Goal: Information Seeking & Learning: Learn about a topic

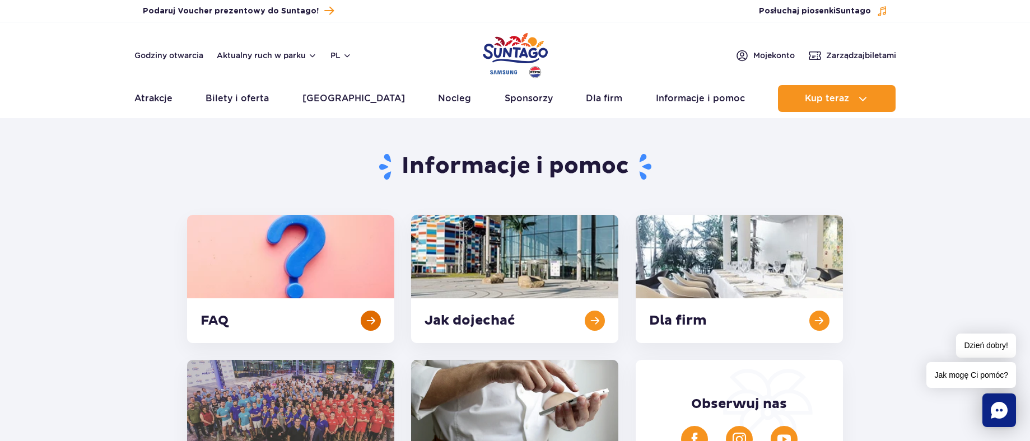
click at [258, 299] on link at bounding box center [290, 279] width 207 height 128
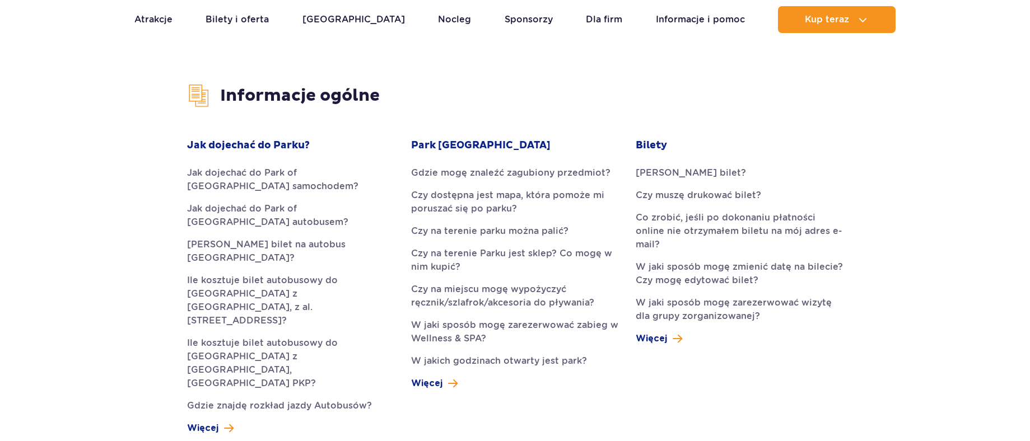
scroll to position [280, 0]
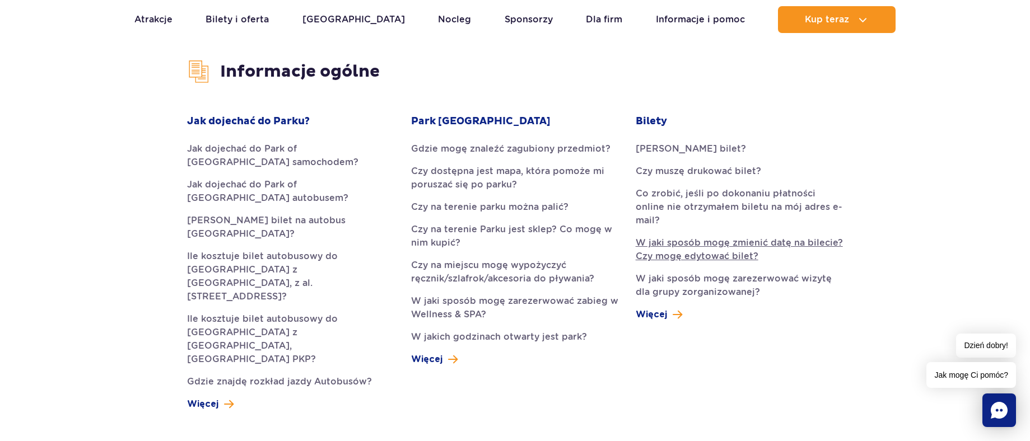
click at [710, 236] on link "W jaki sposób mogę zmienić datę na bilecie? Czy mogę edytować bilet?" at bounding box center [739, 249] width 207 height 27
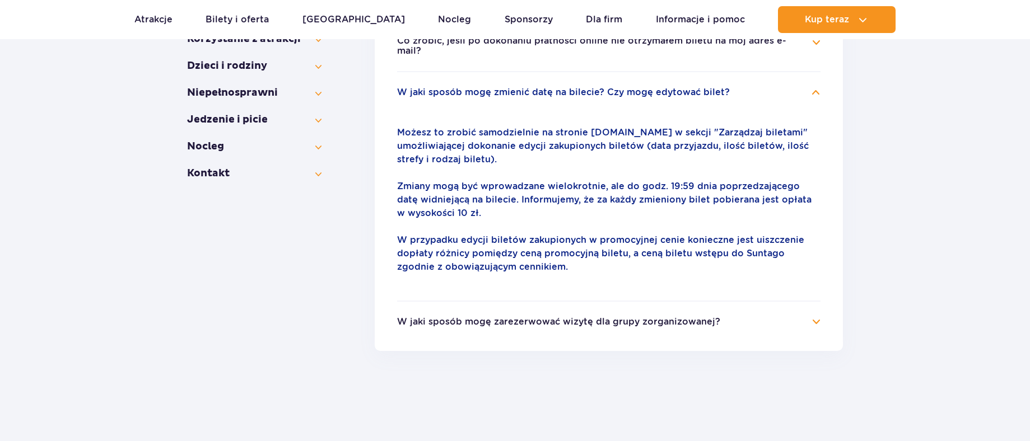
scroll to position [375, 0]
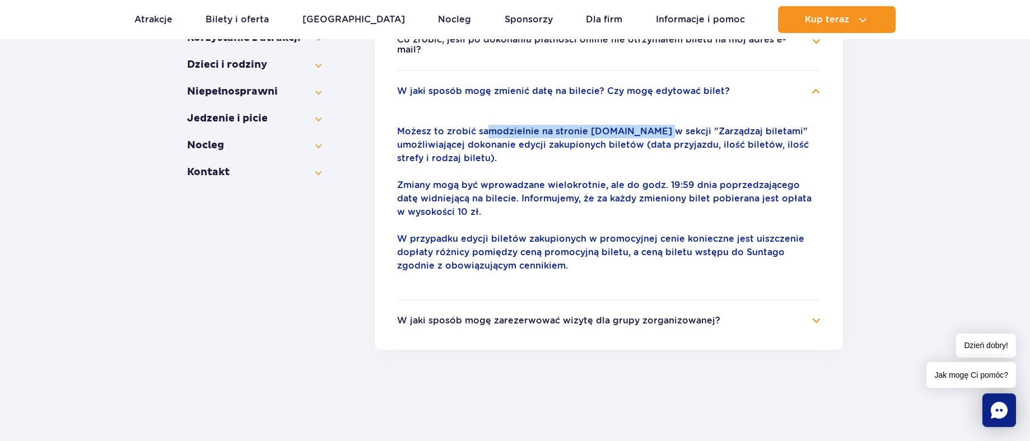
drag, startPoint x: 487, startPoint y: 123, endPoint x: 655, endPoint y: 125, distance: 168.1
click at [655, 125] on p "Możesz to zrobić samodzielnie na stronie parkofpoland.com w sekcji "Zarządzaj b…" at bounding box center [609, 145] width 424 height 40
click at [647, 125] on p "Możesz to zrobić samodzielnie na stronie parkofpoland.com w sekcji "Zarządzaj b…" at bounding box center [609, 145] width 424 height 40
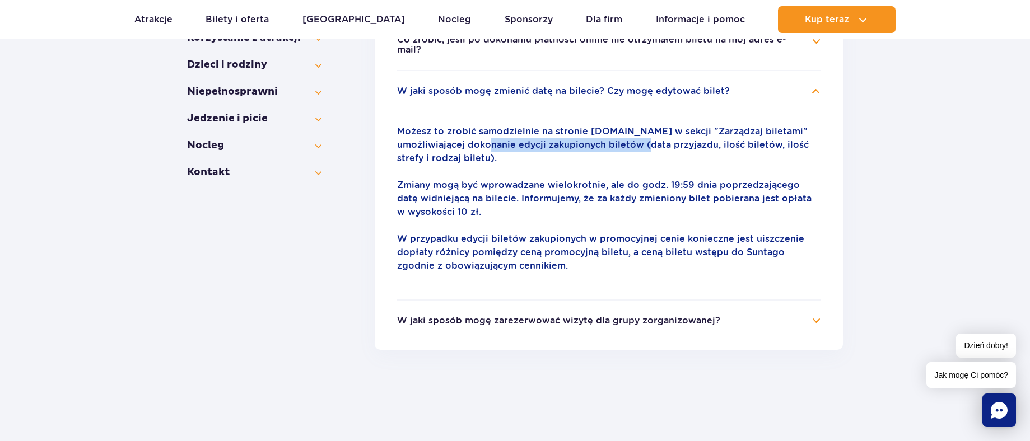
drag, startPoint x: 505, startPoint y: 138, endPoint x: 633, endPoint y: 138, distance: 128.3
click at [633, 138] on p "Możesz to zrobić samodzielnie na stronie parkofpoland.com w sekcji "Zarządzaj b…" at bounding box center [609, 145] width 424 height 40
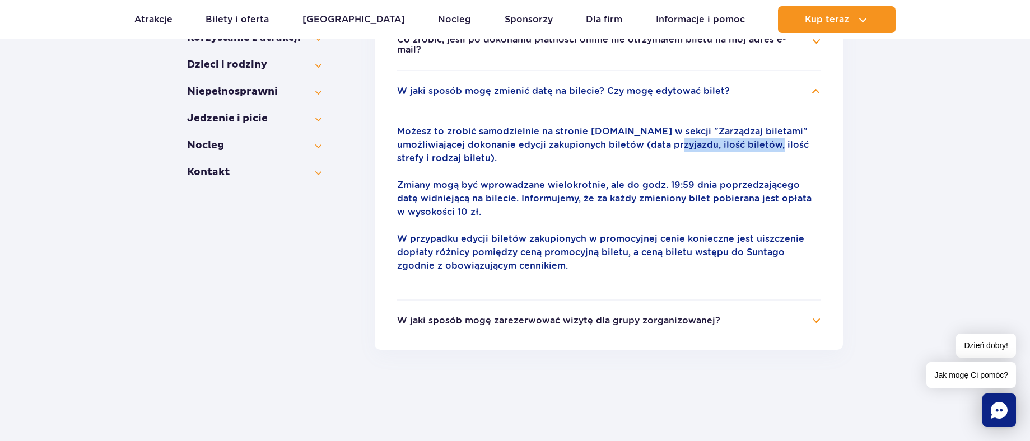
drag, startPoint x: 663, startPoint y: 138, endPoint x: 760, endPoint y: 136, distance: 97.5
click at [760, 136] on p "Możesz to zrobić samodzielnie na stronie parkofpoland.com w sekcji "Zarządzaj b…" at bounding box center [609, 145] width 424 height 40
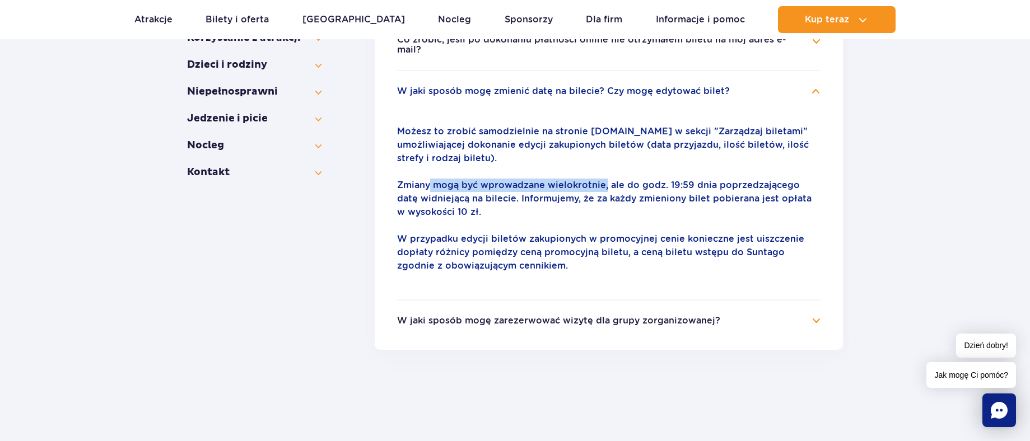
drag, startPoint x: 430, startPoint y: 176, endPoint x: 606, endPoint y: 176, distance: 175.9
click at [605, 179] on p "Zmiany mogą być wprowadzane wielokrotnie, ale do godz. 19:59 dnia poprzedzające…" at bounding box center [609, 199] width 424 height 40
drag, startPoint x: 615, startPoint y: 176, endPoint x: 704, endPoint y: 176, distance: 89.1
click at [704, 179] on p "Zmiany mogą być wprowadzane wielokrotnie, ale do godz. 19:59 dnia poprzedzające…" at bounding box center [609, 199] width 424 height 40
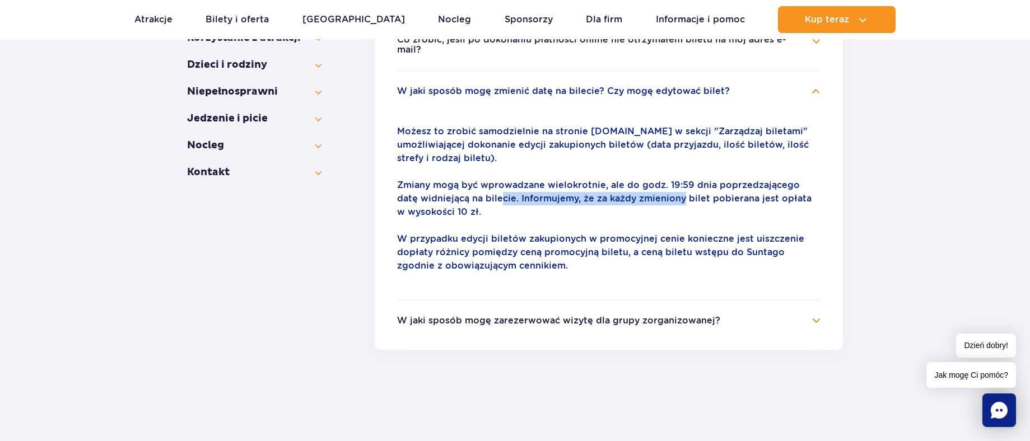
drag, startPoint x: 480, startPoint y: 189, endPoint x: 660, endPoint y: 190, distance: 180.4
click at [660, 190] on p "Zmiany mogą być wprowadzane wielokrotnie, ale do godz. 19:59 dnia poprzedzające…" at bounding box center [609, 199] width 424 height 40
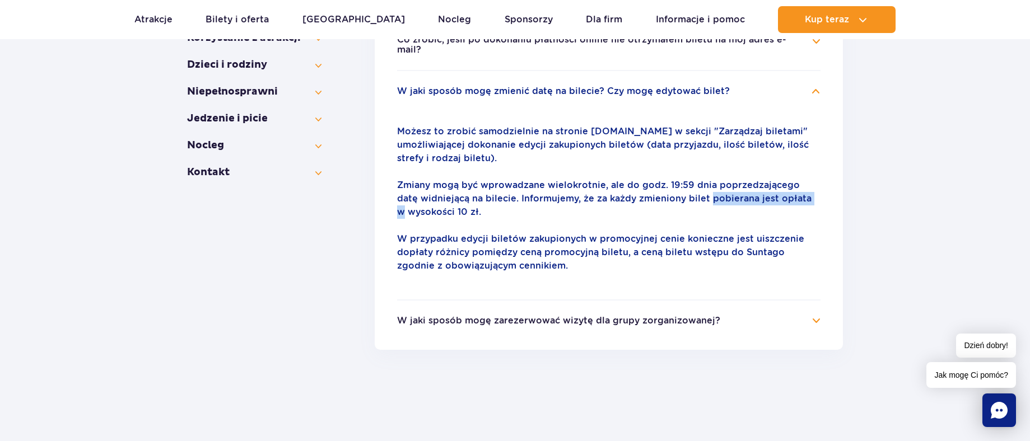
drag, startPoint x: 686, startPoint y: 190, endPoint x: 797, endPoint y: 190, distance: 110.9
click at [797, 190] on p "Zmiany mogą być wprowadzane wielokrotnie, ale do godz. 19:59 dnia poprzedzające…" at bounding box center [609, 199] width 424 height 40
drag, startPoint x: 485, startPoint y: 230, endPoint x: 588, endPoint y: 226, distance: 103.1
click at [588, 232] on p "W przypadku edycji biletów zakupionych w promocyjnej cenie konieczne jest uiszc…" at bounding box center [609, 252] width 424 height 40
drag, startPoint x: 644, startPoint y: 232, endPoint x: 745, endPoint y: 229, distance: 101.4
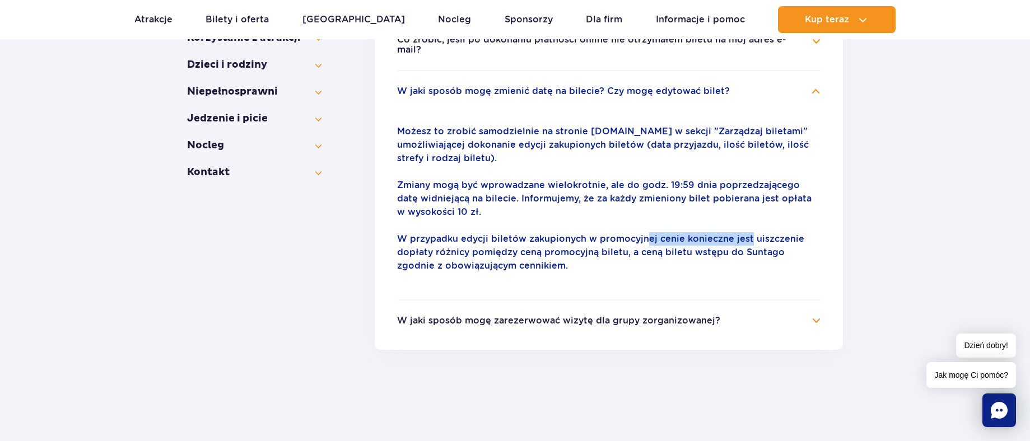
click at [745, 232] on p "W przypadku edycji biletów zakupionych w promocyjnej cenie konieczne jest uiszc…" at bounding box center [609, 252] width 424 height 40
drag, startPoint x: 398, startPoint y: 246, endPoint x: 501, endPoint y: 247, distance: 103.1
click at [501, 247] on p "W przypadku edycji biletów zakupionych w promocyjnej cenie konieczne jest uiszc…" at bounding box center [609, 252] width 424 height 40
drag, startPoint x: 554, startPoint y: 243, endPoint x: 674, endPoint y: 243, distance: 119.9
click at [669, 242] on p "W przypadku edycji biletów zakupionych w promocyjnej cenie konieczne jest uiszc…" at bounding box center [609, 252] width 424 height 40
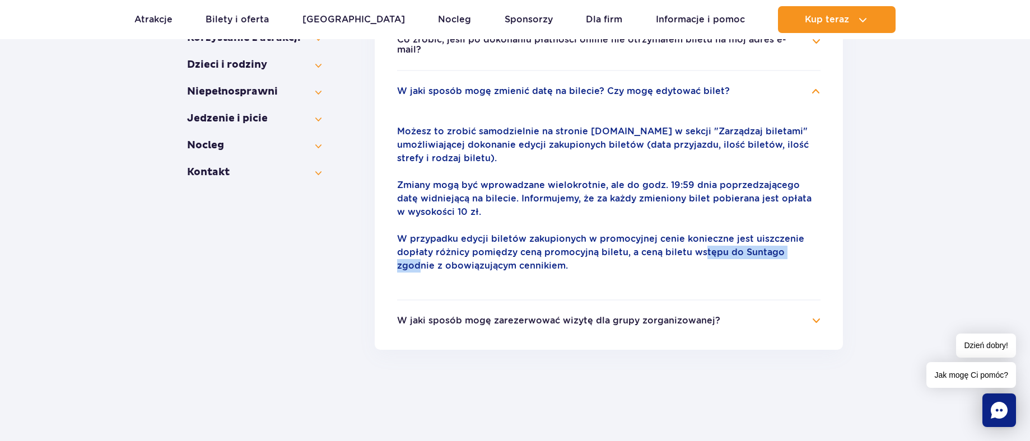
drag, startPoint x: 700, startPoint y: 245, endPoint x: 800, endPoint y: 243, distance: 99.7
click at [800, 243] on p "W przypadku edycji biletów zakupionych w promocyjnej cenie konieczne jest uiszc…" at bounding box center [609, 252] width 424 height 40
drag, startPoint x: 458, startPoint y: 254, endPoint x: 502, endPoint y: 257, distance: 43.8
click at [501, 257] on p "W przypadku edycji biletów zakupionych w promocyjnej cenie konieczne jest uiszc…" at bounding box center [609, 252] width 424 height 40
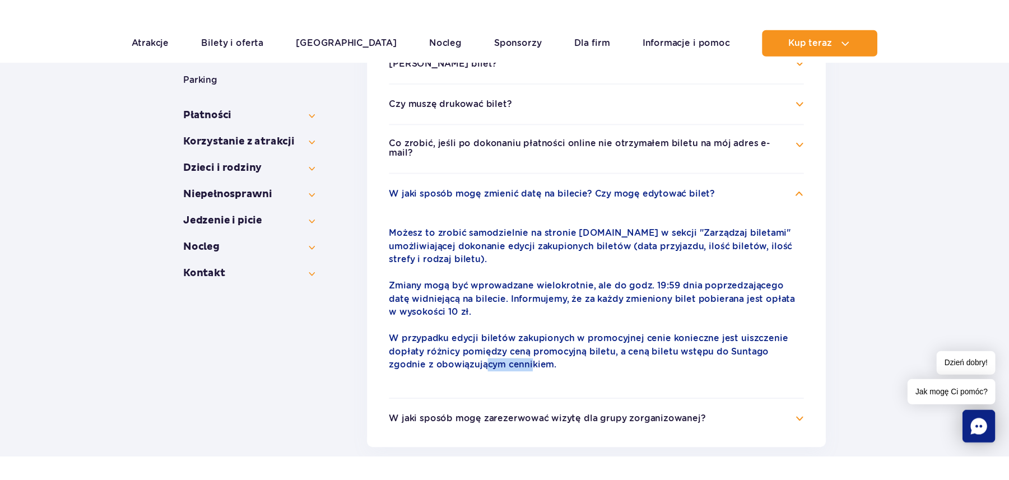
scroll to position [319, 0]
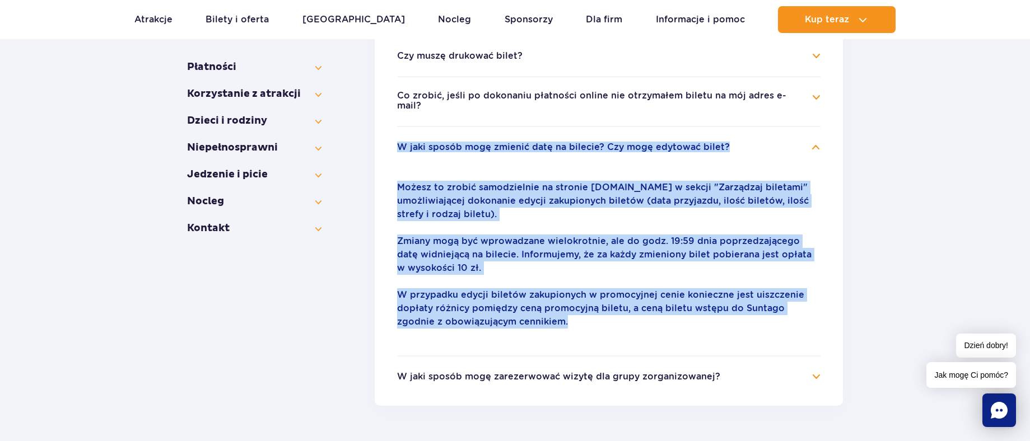
drag, startPoint x: 388, startPoint y: 133, endPoint x: 725, endPoint y: 319, distance: 385.1
click at [725, 319] on ul "Jak kupić bilet? Bilety do Suntago można zakupić zarówno przez stronę interneto…" at bounding box center [609, 195] width 468 height 421
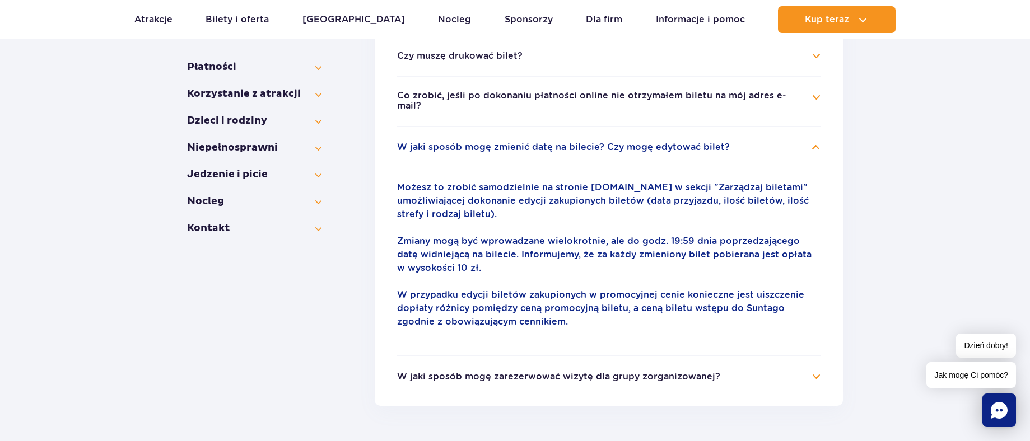
click at [773, 356] on li "W jaki sposób mogę zarezerwować wizytę dla grupy zorganizowanej? W Suntago wizy…" at bounding box center [609, 370] width 424 height 28
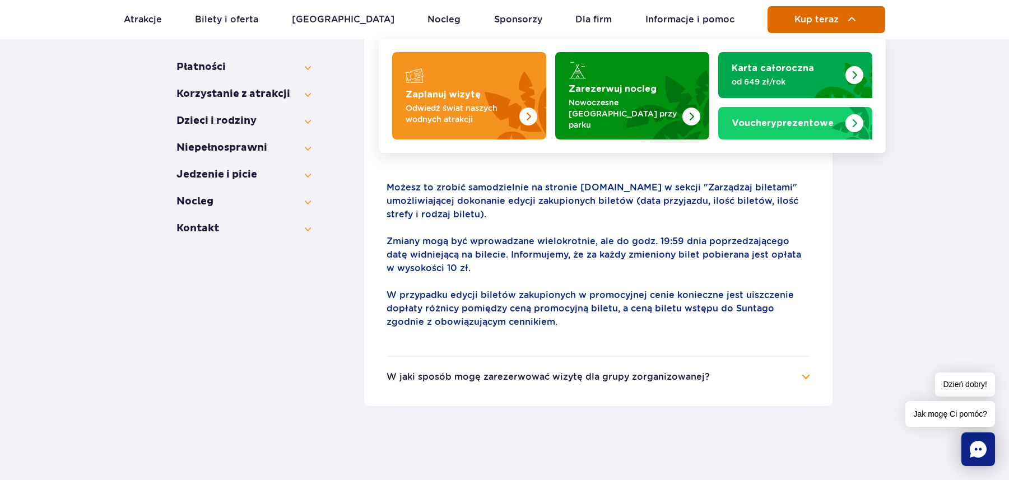
click at [816, 26] on button "Kup teraz" at bounding box center [826, 19] width 118 height 27
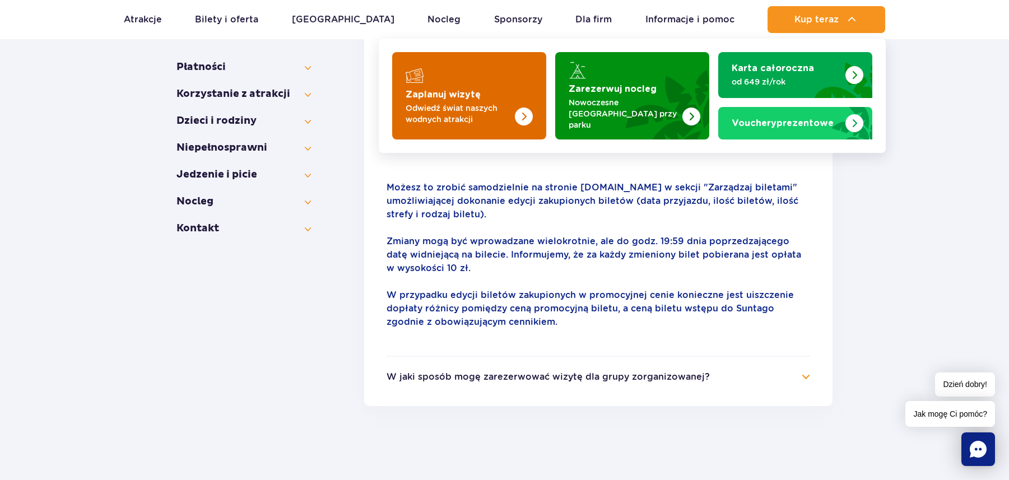
click at [453, 103] on p "Odwiedź świat naszych wodnych atrakcji" at bounding box center [460, 114] width 109 height 22
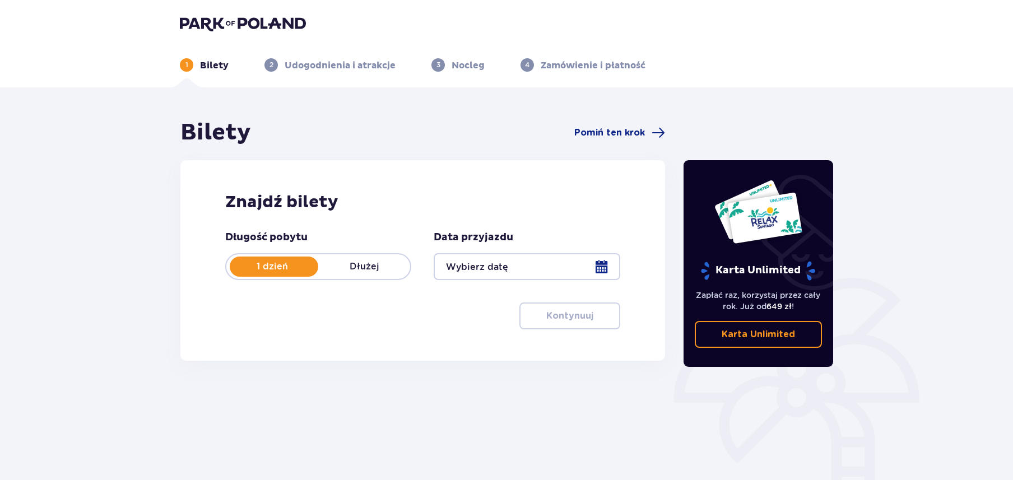
click at [222, 18] on img at bounding box center [243, 24] width 126 height 16
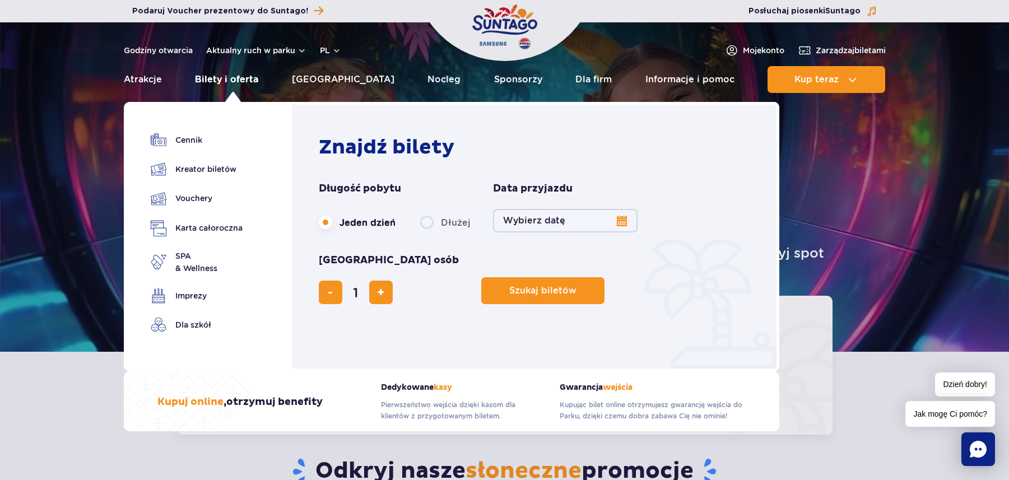
click at [231, 79] on link "Bilety i oferta" at bounding box center [226, 79] width 63 height 27
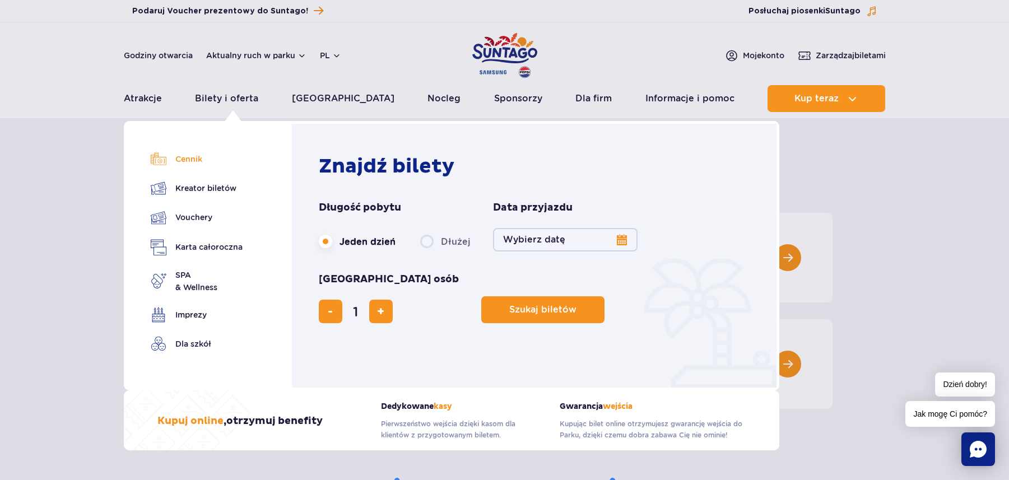
click at [189, 160] on link "Cennik" at bounding box center [197, 159] width 92 height 16
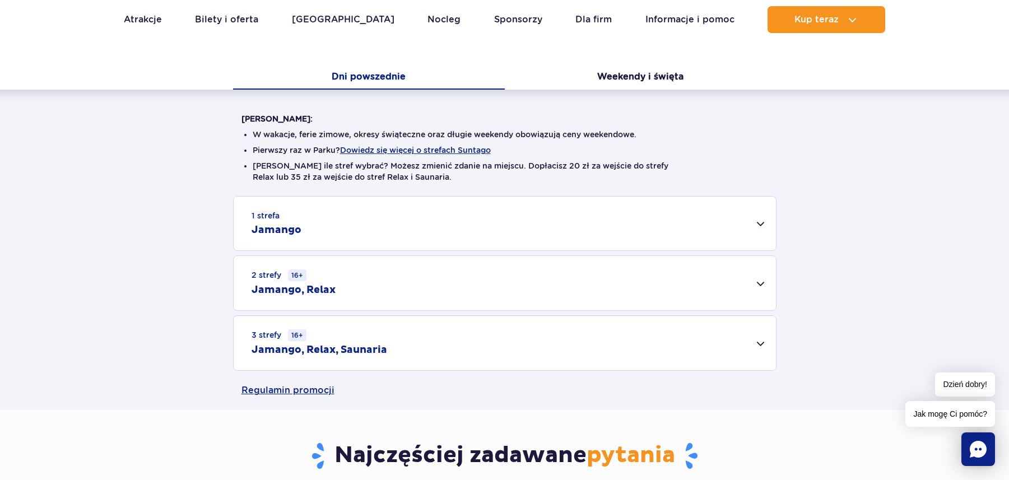
scroll to position [224, 0]
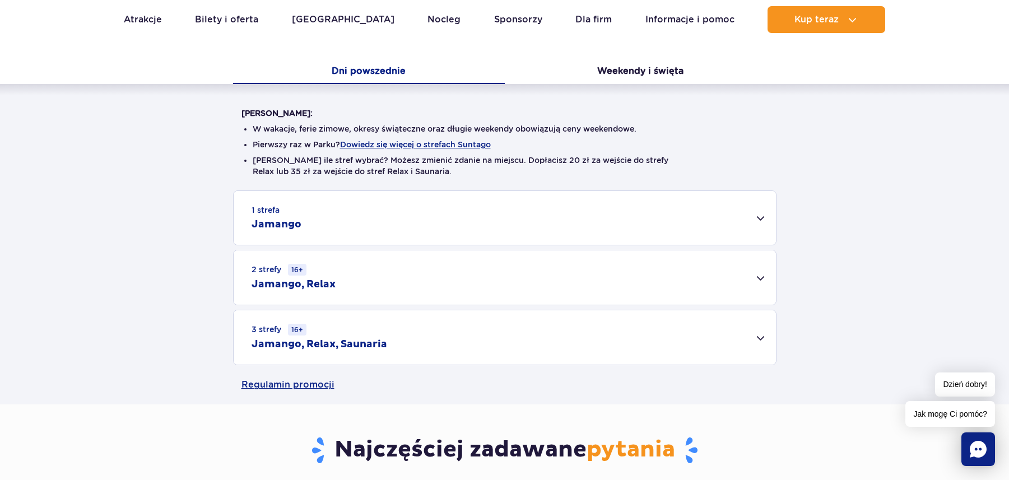
click at [427, 226] on div "1 strefa Jamango" at bounding box center [505, 218] width 542 height 54
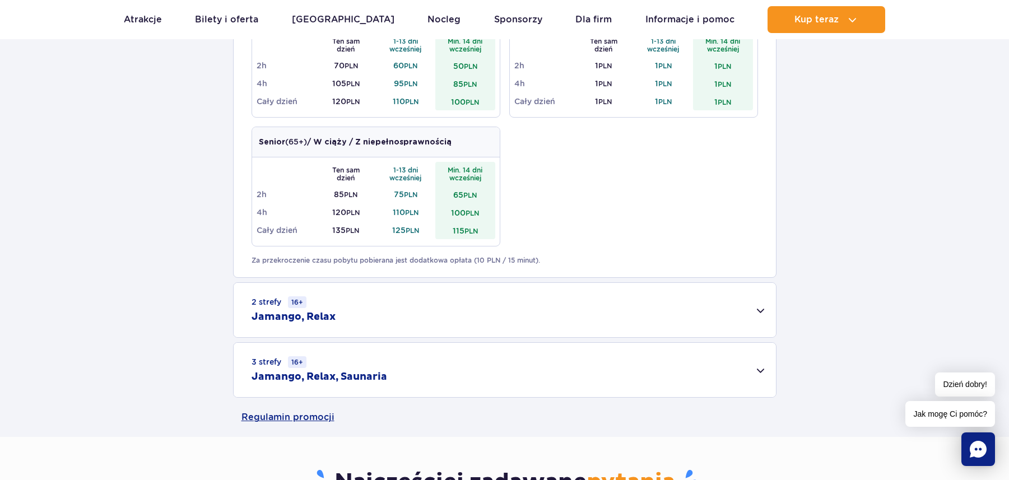
scroll to position [616, 0]
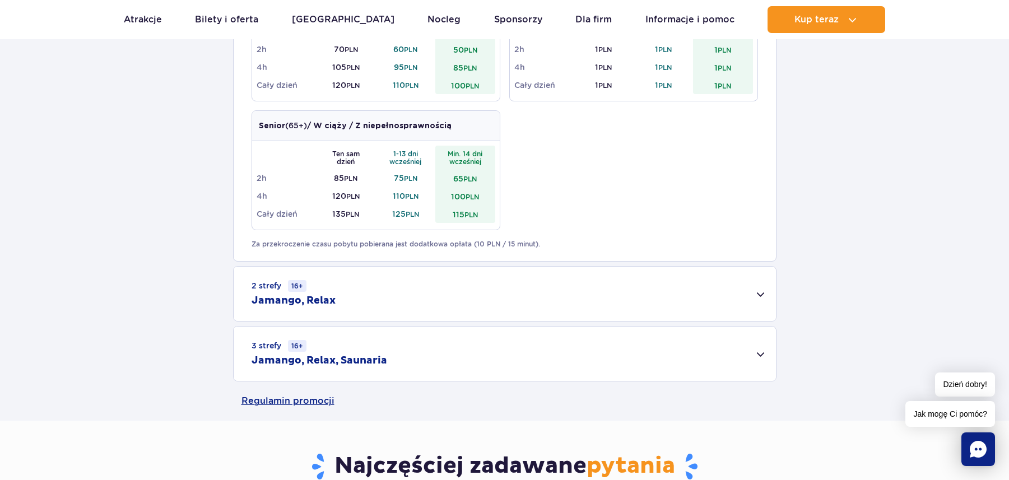
click at [463, 294] on div "2 strefy 16+ Jamango, Relax" at bounding box center [505, 294] width 542 height 54
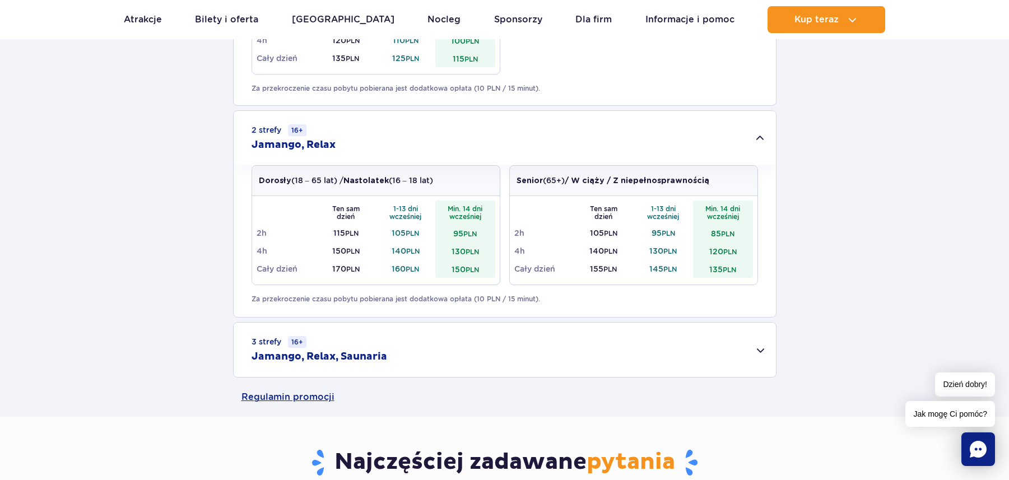
scroll to position [784, 0]
